Goal: Task Accomplishment & Management: Complete application form

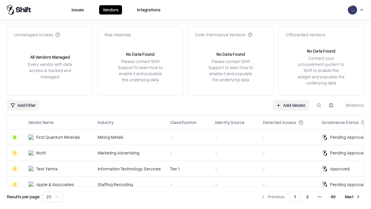
click at [291, 105] on link "Add Vendor" at bounding box center [291, 105] width 36 height 10
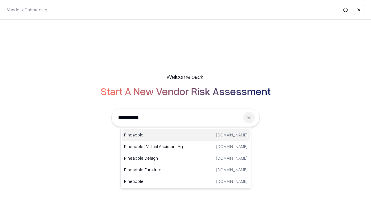
click at [186, 135] on div "Pineapple pineappleenergy.com" at bounding box center [186, 135] width 128 height 12
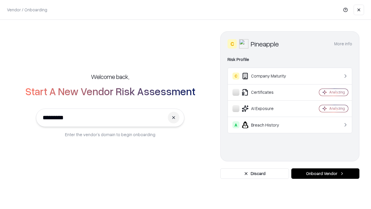
type input "*********"
click at [325, 173] on button "Onboard Vendor" at bounding box center [325, 173] width 68 height 10
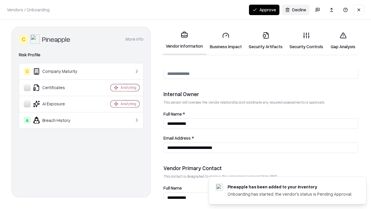
scroll to position [300, 0]
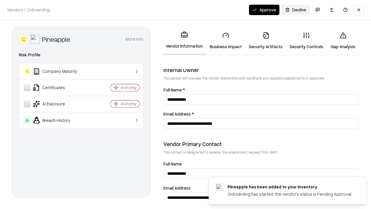
click at [226, 41] on link "Business Impact" at bounding box center [225, 40] width 39 height 27
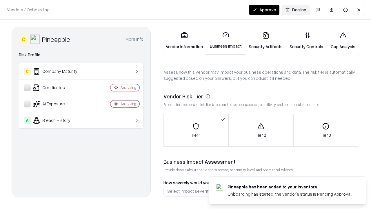
click at [266, 41] on link "Security Artifacts" at bounding box center [265, 40] width 41 height 27
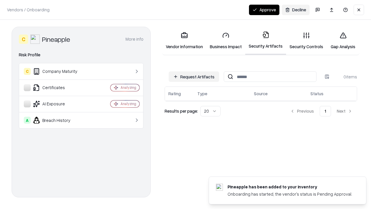
click at [194, 77] on button "Request Artifacts" at bounding box center [194, 76] width 50 height 10
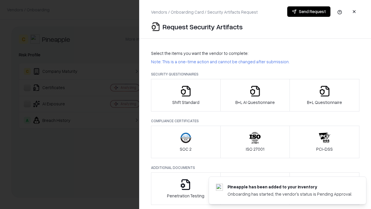
click at [186, 95] on icon "button" at bounding box center [186, 91] width 12 height 12
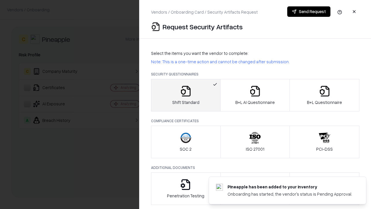
click at [309, 12] on button "Send Request" at bounding box center [308, 11] width 43 height 10
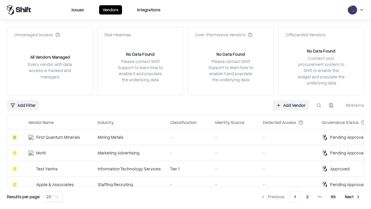
click at [319, 105] on button at bounding box center [319, 105] width 10 height 10
type input "*********"
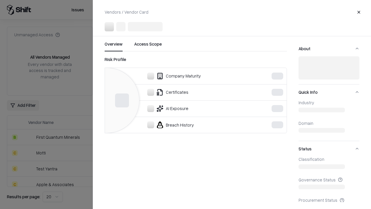
scroll to position [96, 0]
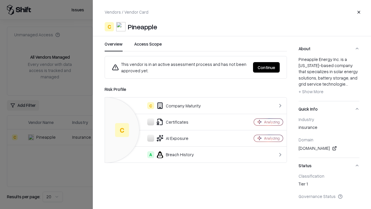
click at [267, 67] on button "Continue" at bounding box center [266, 67] width 27 height 10
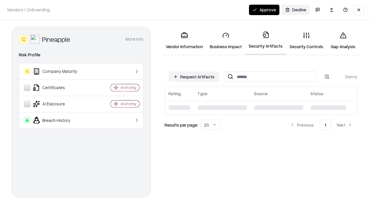
click at [307, 41] on link "Security Controls" at bounding box center [306, 40] width 41 height 27
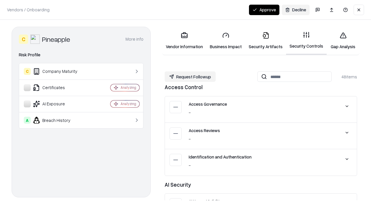
click at [190, 77] on button "Request Followup" at bounding box center [190, 76] width 51 height 10
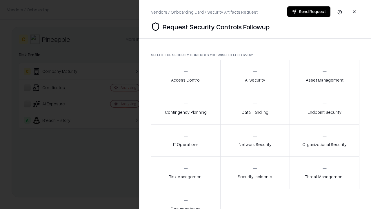
click at [186, 76] on div "Access Control" at bounding box center [186, 76] width 30 height 14
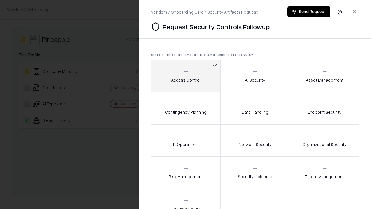
click at [309, 12] on button "Send Request" at bounding box center [308, 11] width 43 height 10
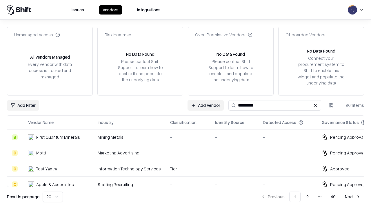
type input "*********"
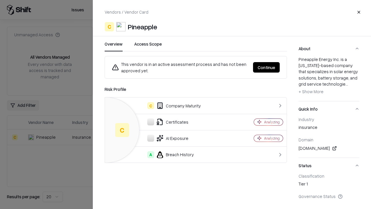
click at [267, 67] on button "Continue" at bounding box center [266, 67] width 27 height 10
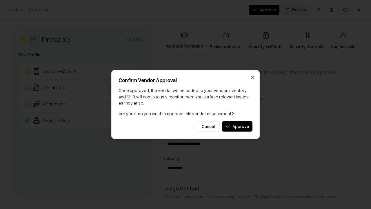
click at [237, 126] on button "Approve" at bounding box center [237, 126] width 30 height 10
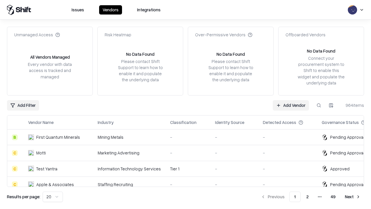
type input "*********"
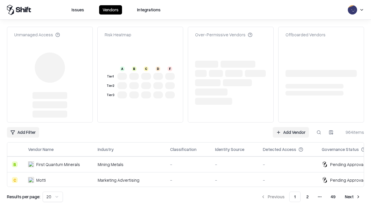
click at [291, 127] on link "Add Vendor" at bounding box center [291, 132] width 36 height 10
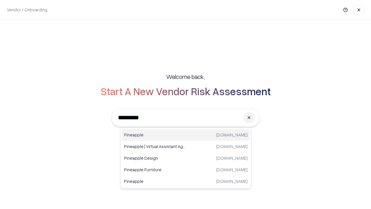
click at [186, 135] on div "Pineapple pineappleenergy.com" at bounding box center [186, 135] width 128 height 12
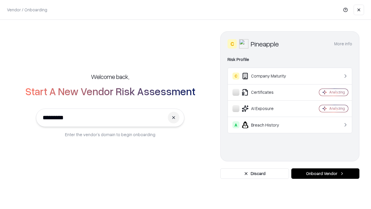
type input "*********"
click at [325, 173] on button "Onboard Vendor" at bounding box center [325, 173] width 68 height 10
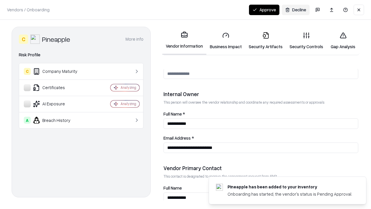
scroll to position [300, 0]
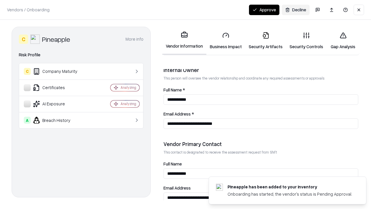
click at [264, 10] on button "Approve" at bounding box center [264, 10] width 30 height 10
